Goal: Information Seeking & Learning: Learn about a topic

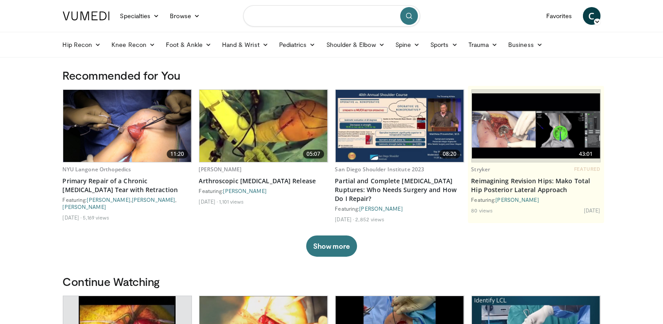
click at [304, 8] on input "Search topics, interventions" at bounding box center [331, 15] width 177 height 21
type input "**********"
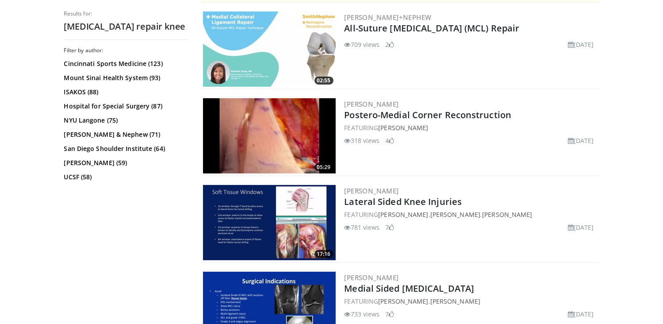
scroll to position [209, 0]
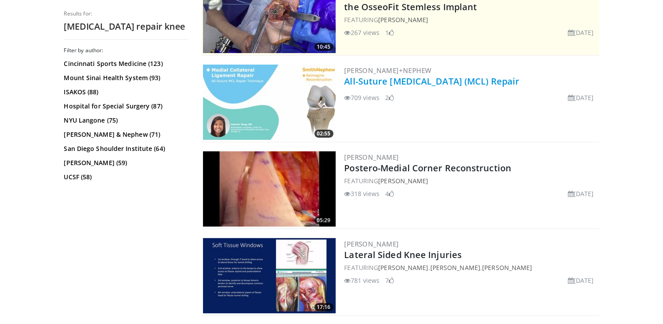
click at [473, 81] on link "All-Suture Medial Collateral Ligament (MCL) Repair" at bounding box center [432, 81] width 175 height 12
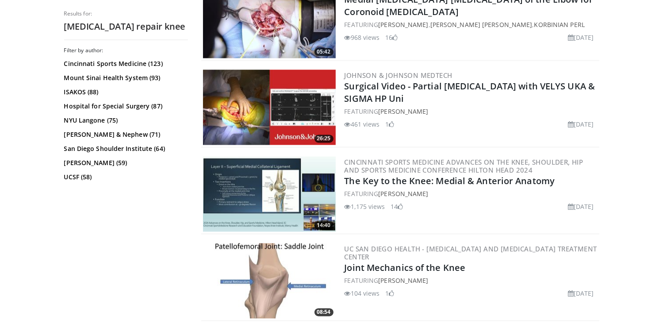
scroll to position [1681, 0]
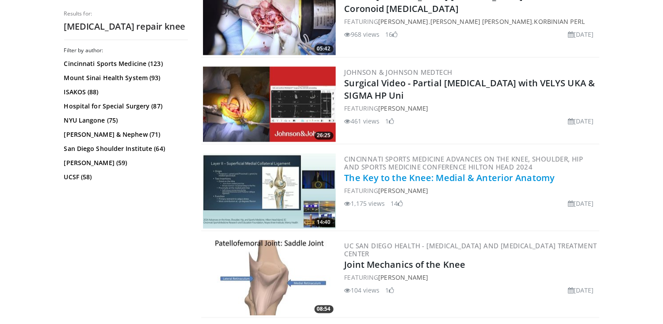
click at [454, 174] on link "The Key to the Knee: Medial & Anterior Anatomy" at bounding box center [450, 178] width 211 height 12
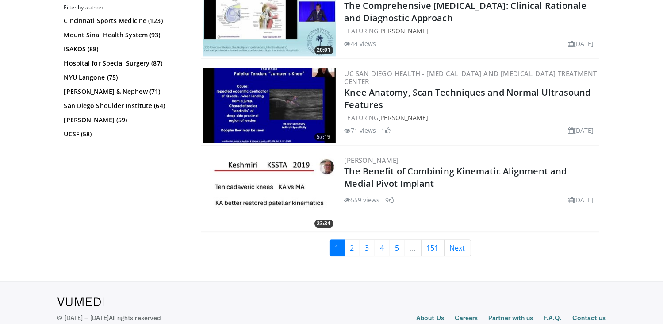
scroll to position [2216, 0]
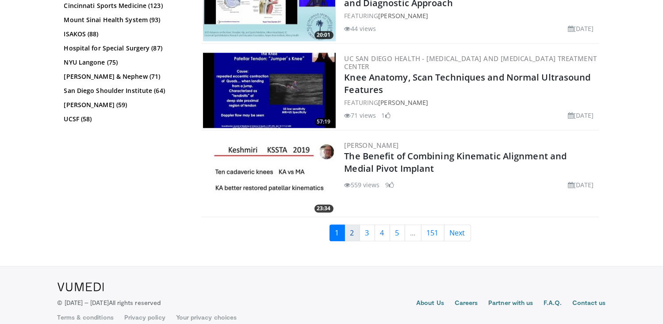
click at [350, 226] on link "2" at bounding box center [352, 232] width 15 height 17
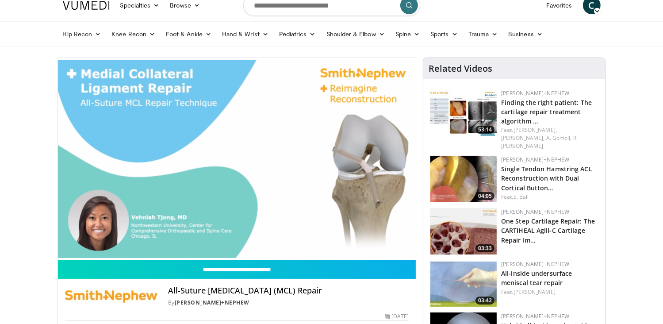
scroll to position [15, 0]
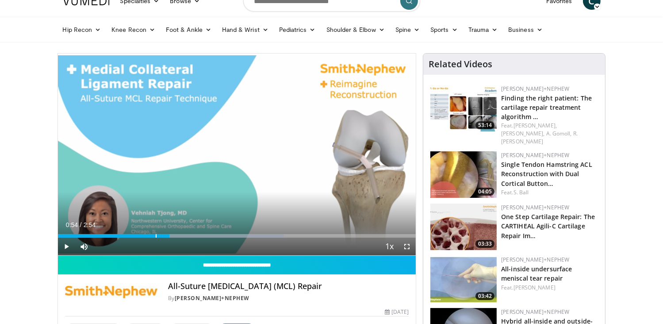
drag, startPoint x: 126, startPoint y: 234, endPoint x: 170, endPoint y: 242, distance: 44.9
click at [170, 242] on div "Current Time 0:54 / Duration 2:54 Play Skip Backward Skip Forward Mute Loaded :…" at bounding box center [237, 247] width 358 height 18
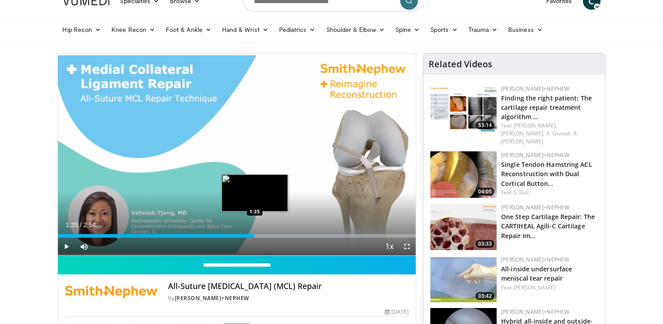
click at [254, 235] on div "Loaded : 91.10% 1:35 1:35" at bounding box center [237, 236] width 358 height 4
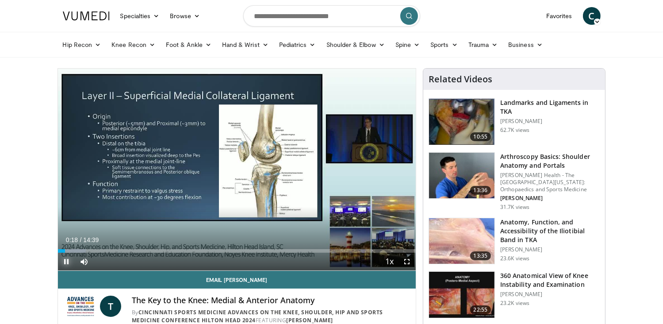
click at [65, 262] on span "Video Player" at bounding box center [67, 262] width 18 height 18
click at [66, 261] on span "Video Player" at bounding box center [67, 262] width 18 height 18
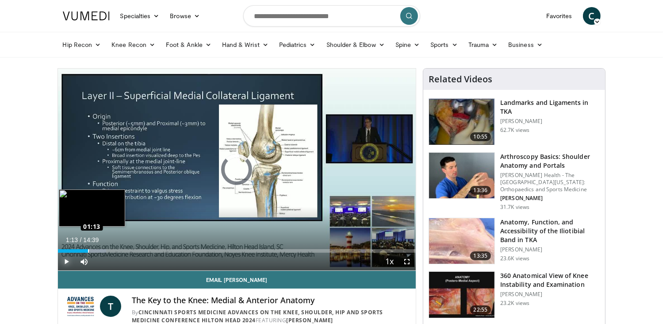
click at [88, 248] on div "Loaded : 13.52% 01:13 01:13" at bounding box center [237, 248] width 358 height 8
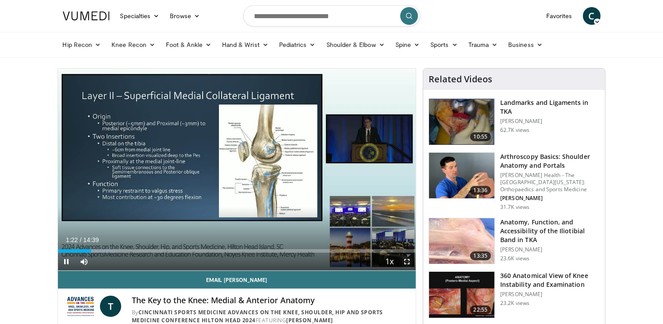
click at [405, 261] on span "Video Player" at bounding box center [407, 262] width 18 height 18
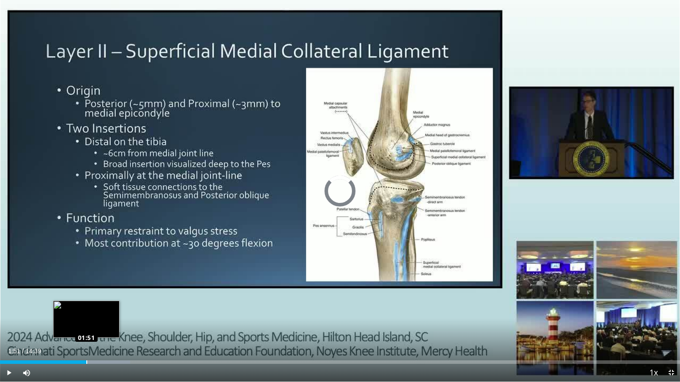
click at [86, 323] on div "Loaded : 19.16% 01:51 01:51" at bounding box center [340, 360] width 680 height 8
click at [98, 323] on div "Progress Bar" at bounding box center [100, 363] width 74 height 4
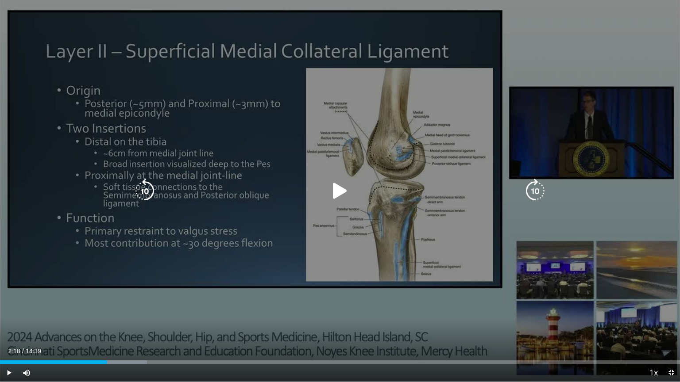
click at [107, 323] on div "Progress Bar" at bounding box center [111, 363] width 71 height 4
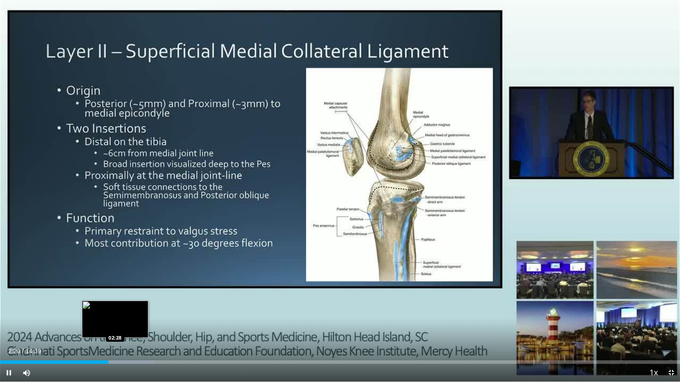
click at [115, 323] on div "Loaded : 22.75% 02:20 02:28" at bounding box center [340, 363] width 680 height 4
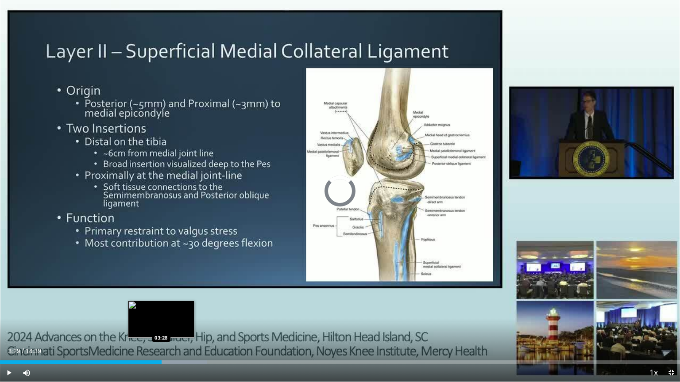
click at [161, 323] on div "Loaded : 30.44% 03:20 03:28" at bounding box center [340, 363] width 680 height 4
click at [174, 323] on div "Progress Bar" at bounding box center [178, 363] width 74 height 4
click at [174, 323] on div "Loaded : 34.95% 04:06 03:45" at bounding box center [340, 363] width 680 height 4
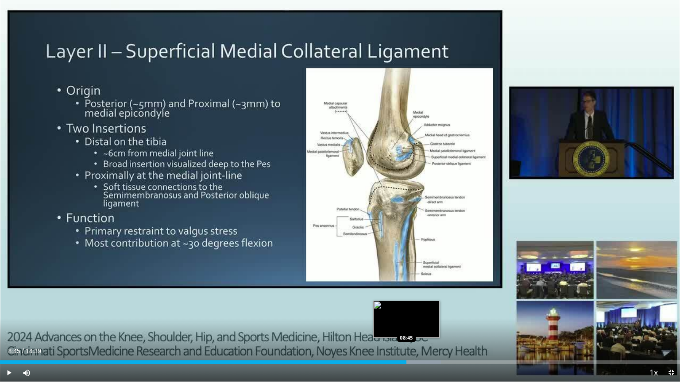
click at [406, 323] on div "Loaded : 64.85% 08:45 08:45" at bounding box center [340, 363] width 680 height 4
click at [416, 323] on div "Loaded : 67.13% 08:59 08:59" at bounding box center [340, 363] width 680 height 4
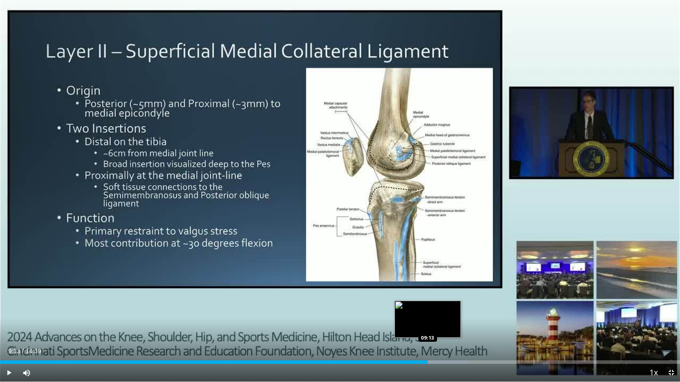
click at [427, 323] on div "Loaded : 68.77% 09:13 09:13" at bounding box center [340, 360] width 680 height 8
click at [440, 323] on div "Loaded : 69.90% 09:15 09:29" at bounding box center [340, 360] width 680 height 8
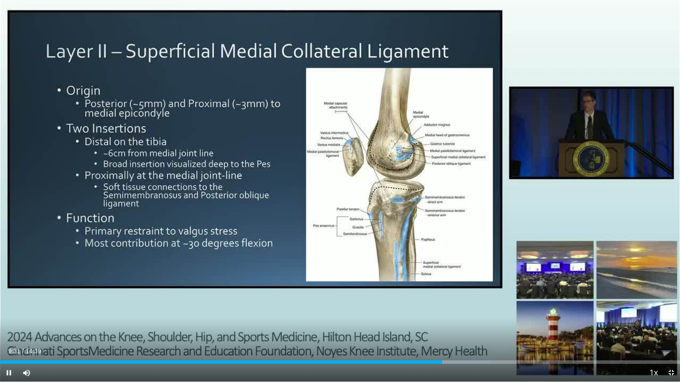
click at [455, 323] on div "Current Time 9:31 / Duration 14:39 Pause Skip Backward Skip Forward Mute 0% Loa…" at bounding box center [340, 373] width 680 height 18
click at [455, 323] on div "Loaded : 72.15% 09:33 09:48" at bounding box center [340, 360] width 680 height 8
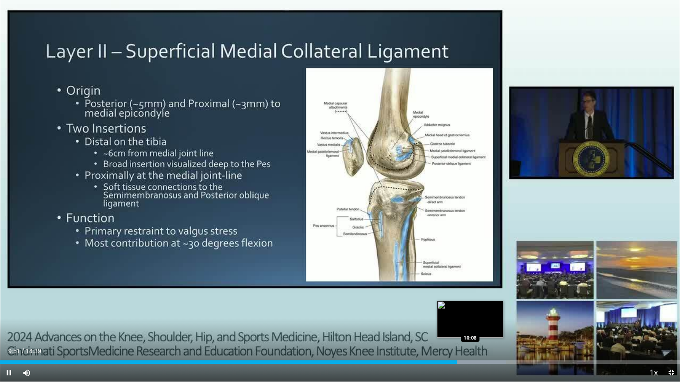
click at [469, 323] on div "Progress Bar" at bounding box center [470, 363] width 71 height 4
click at [483, 323] on div "Loaded : 76.23% 10:10 10:26" at bounding box center [340, 363] width 680 height 4
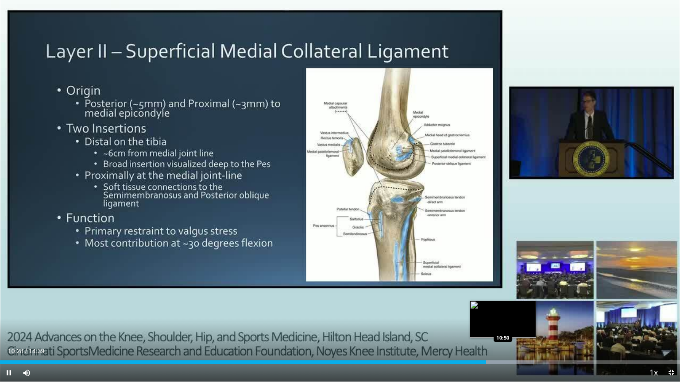
click at [503, 323] on div "Loaded : 78.50% 10:28 10:50" at bounding box center [340, 363] width 680 height 4
click at [495, 323] on div "Loaded : 81.92% 10:55 10:40" at bounding box center [340, 363] width 680 height 4
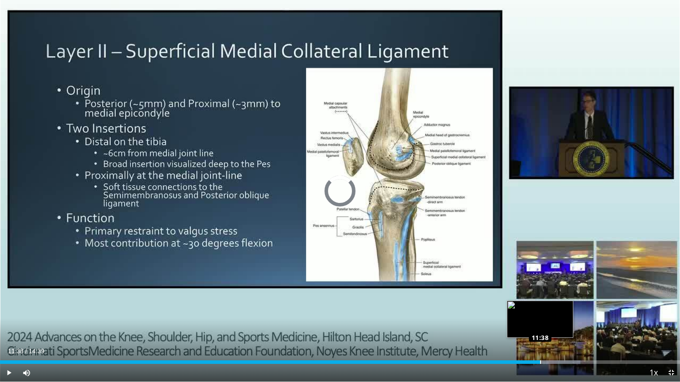
click at [540, 323] on div "Loaded : 85.33% 11:38 11:38" at bounding box center [340, 363] width 680 height 4
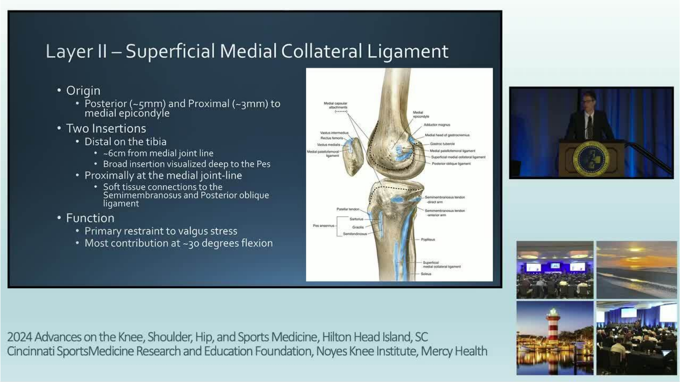
click at [552, 323] on div "10 seconds Tap to unmute" at bounding box center [340, 191] width 680 height 382
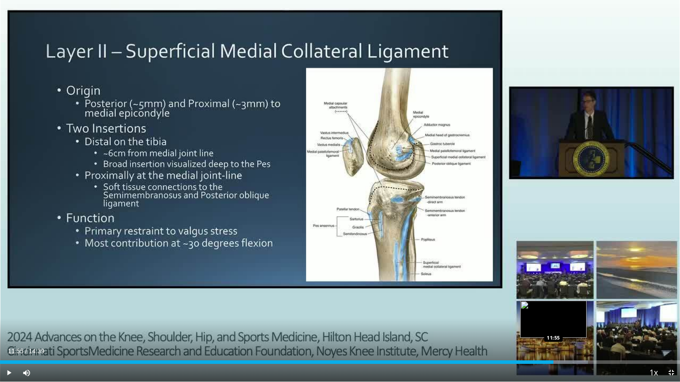
click at [553, 323] on div "Loaded : 86.47% 11:40 11:55" at bounding box center [340, 363] width 680 height 4
click at [566, 323] on div "Loaded : 88.74% 11:55 12:12" at bounding box center [340, 360] width 680 height 8
click at [663, 323] on span "Video Player" at bounding box center [671, 373] width 18 height 18
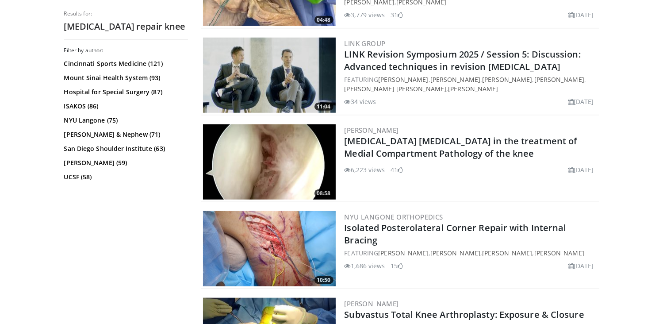
scroll to position [765, 0]
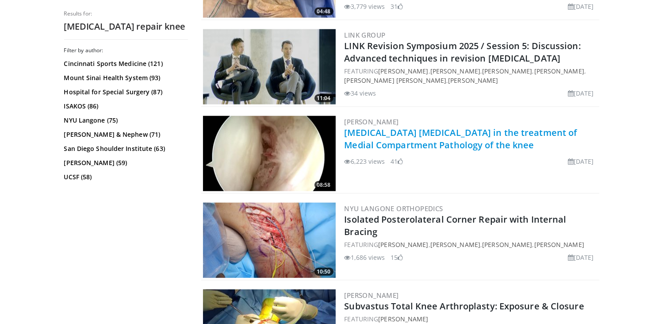
click at [472, 131] on link "[MEDICAL_DATA] [MEDICAL_DATA] in the treatment of Medial Compartment Pathology …" at bounding box center [461, 139] width 233 height 24
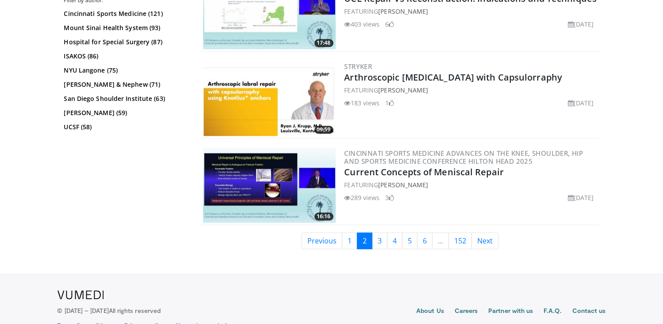
scroll to position [2136, 0]
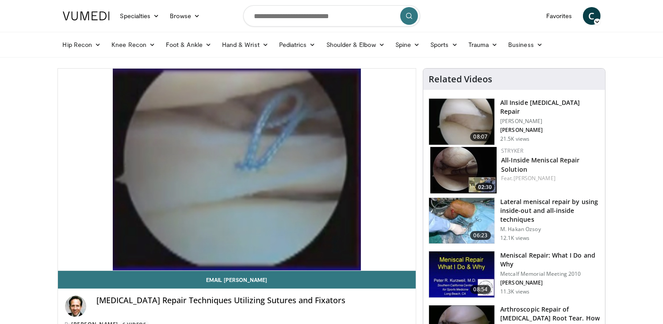
drag, startPoint x: 0, startPoint y: 0, endPoint x: 38, endPoint y: 94, distance: 101.8
